Goal: Register for event/course

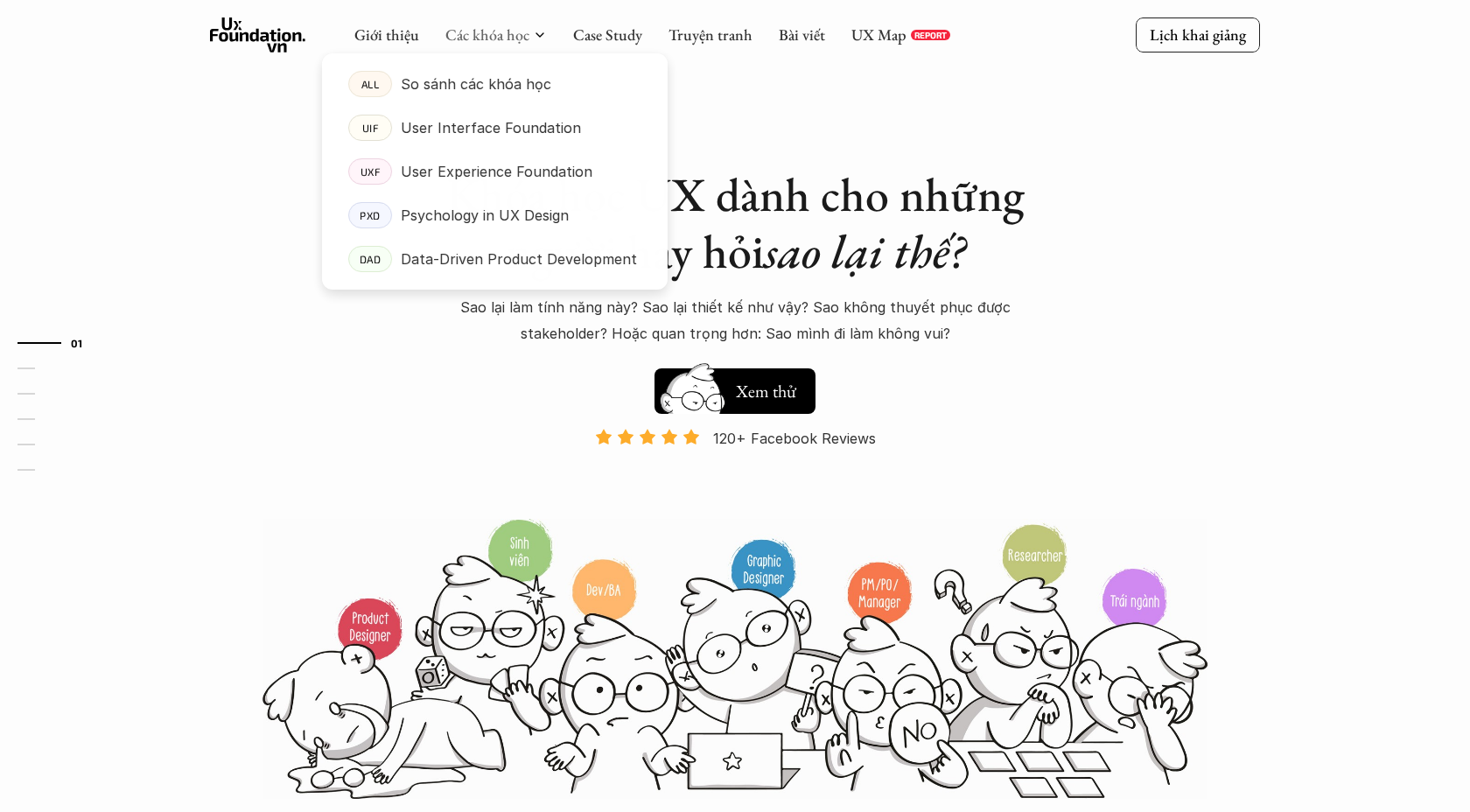
click at [491, 42] on div at bounding box center [494, 157] width 346 height 264
click at [461, 203] on p "Psychology in UX Design" at bounding box center [485, 216] width 168 height 27
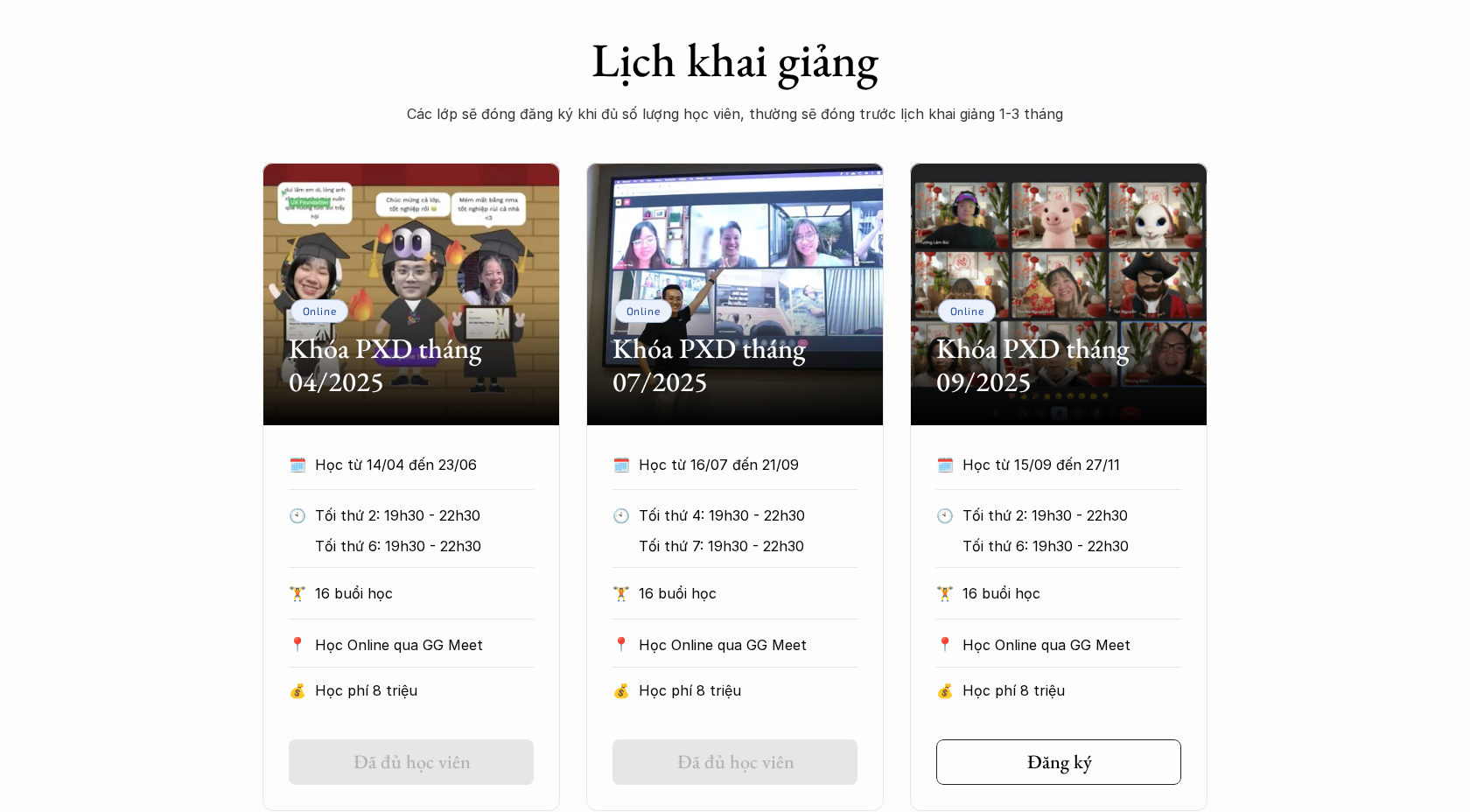
scroll to position [727, 0]
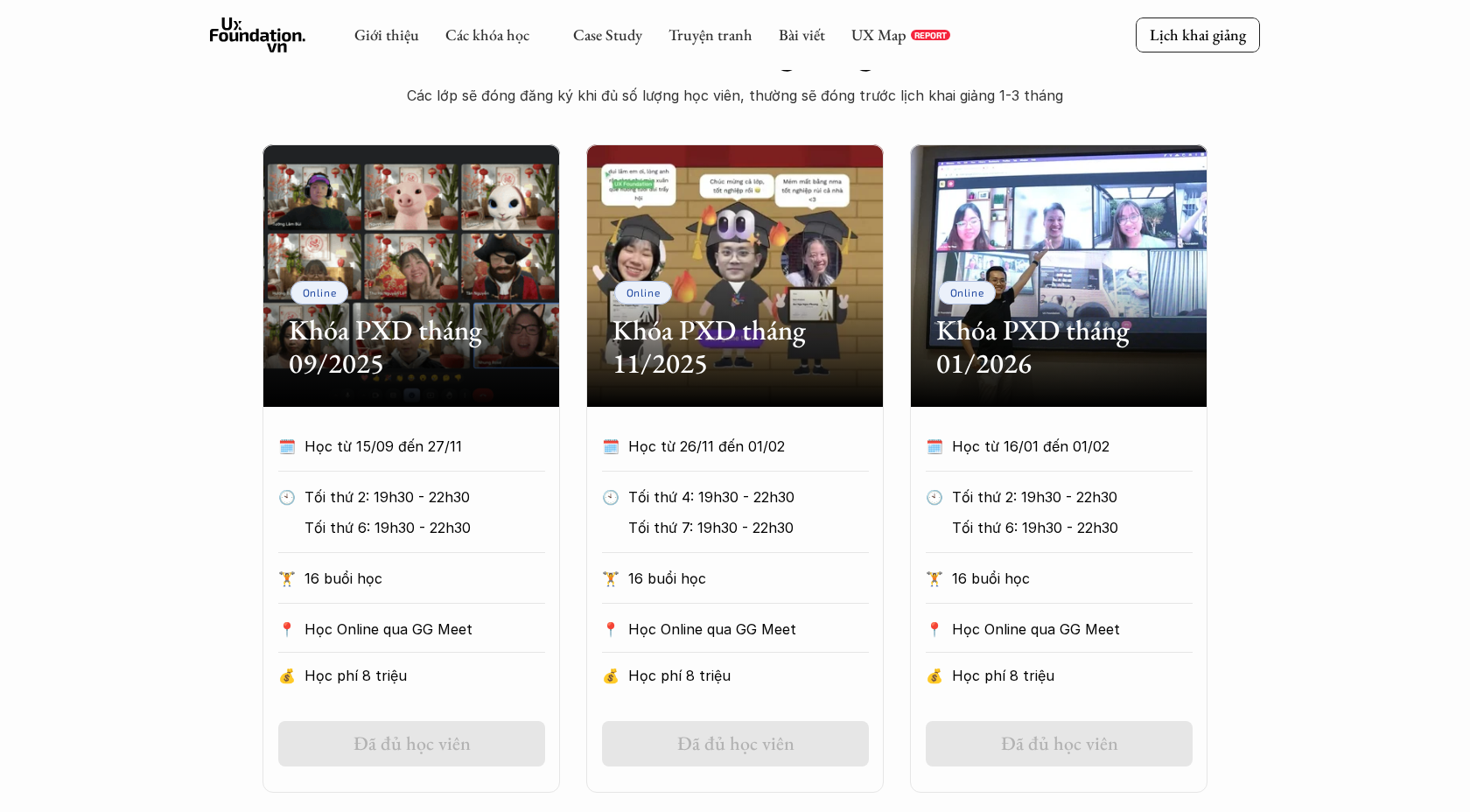
scroll to position [725, 0]
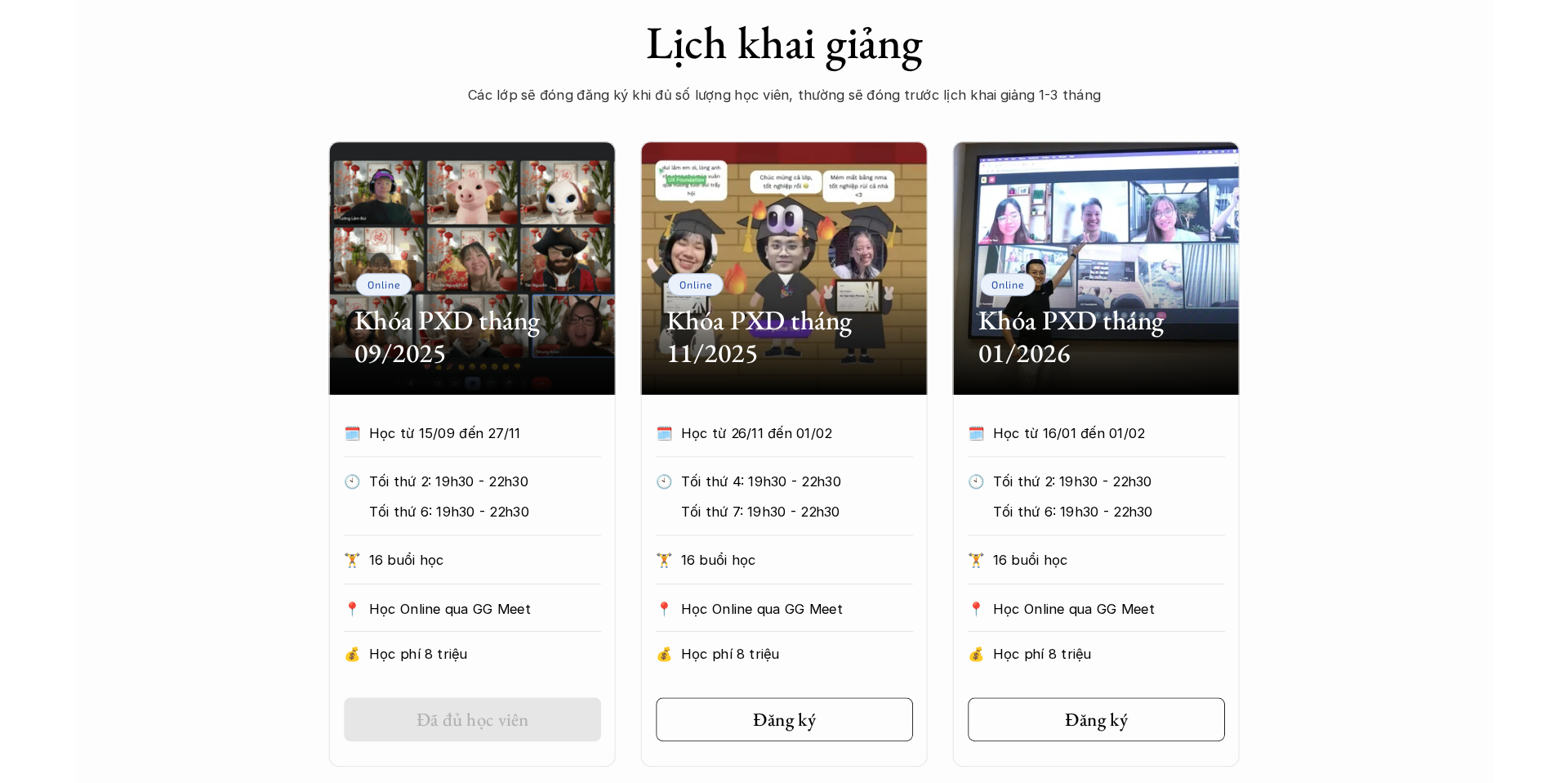
scroll to position [683, 0]
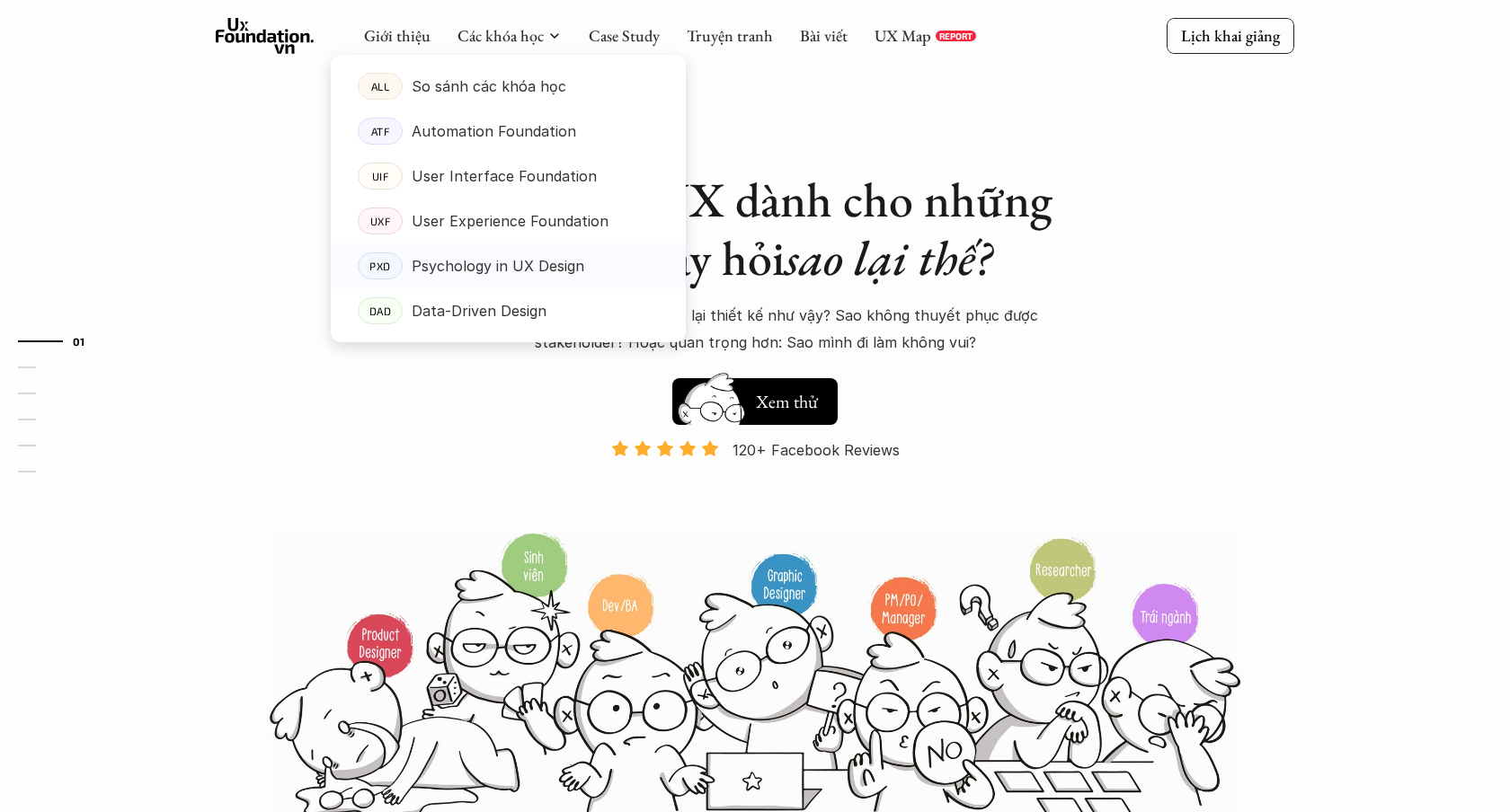
click at [453, 260] on p "Psychology in UX Design" at bounding box center [498, 266] width 173 height 27
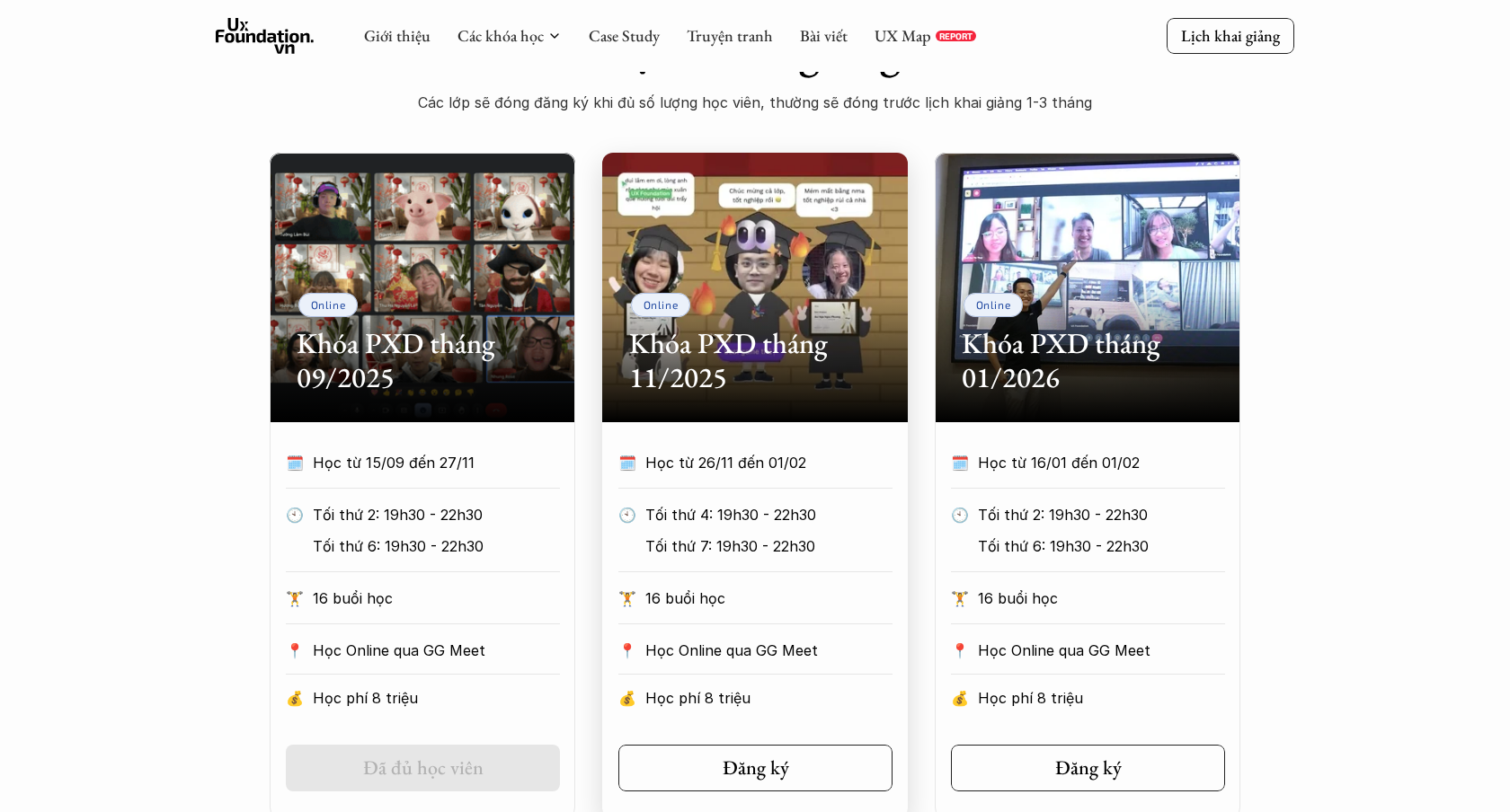
scroll to position [749, 0]
